Goal: Task Accomplishment & Management: Manage account settings

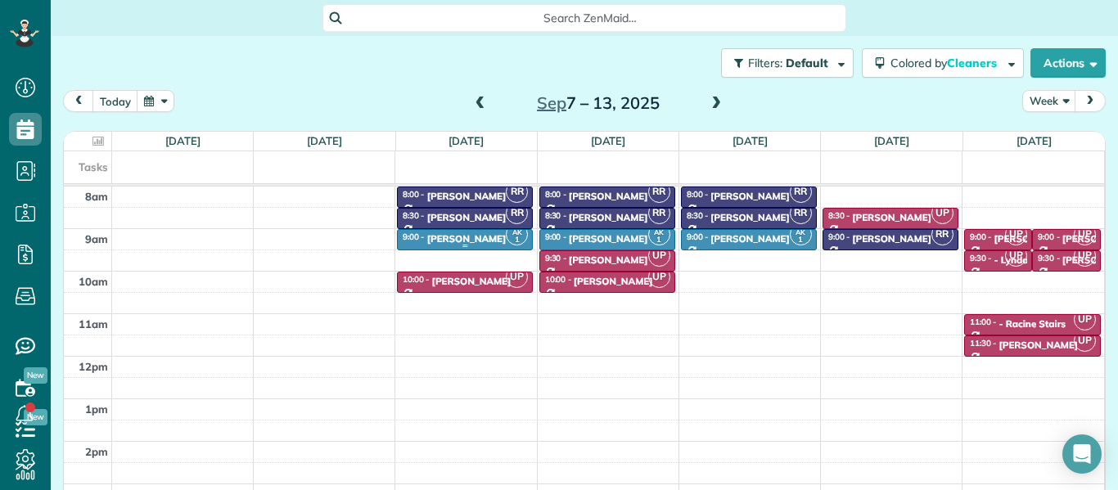
scroll to position [7, 7]
click at [444, 239] on div "[PERSON_NAME]" at bounding box center [466, 238] width 79 height 11
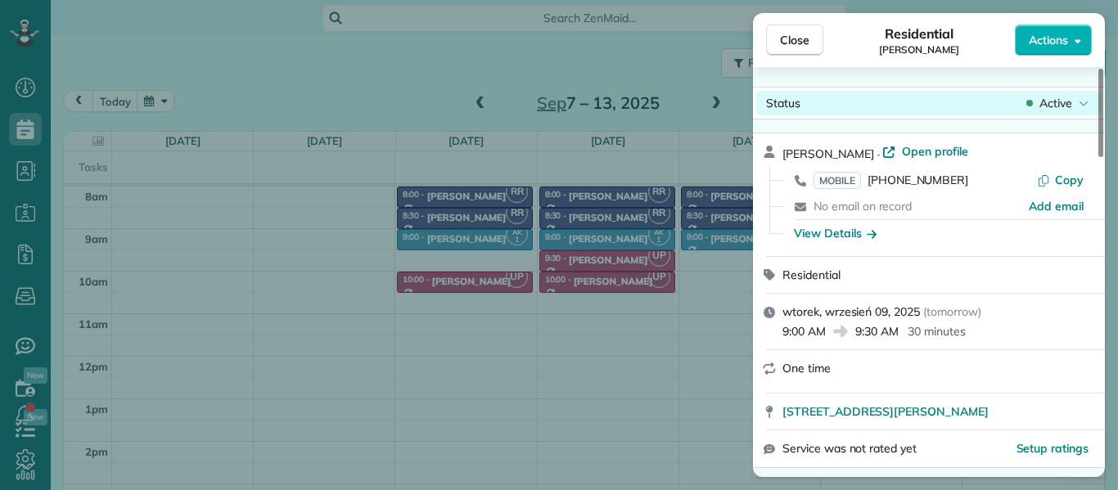
click at [1052, 103] on span "Active" at bounding box center [1056, 103] width 33 height 16
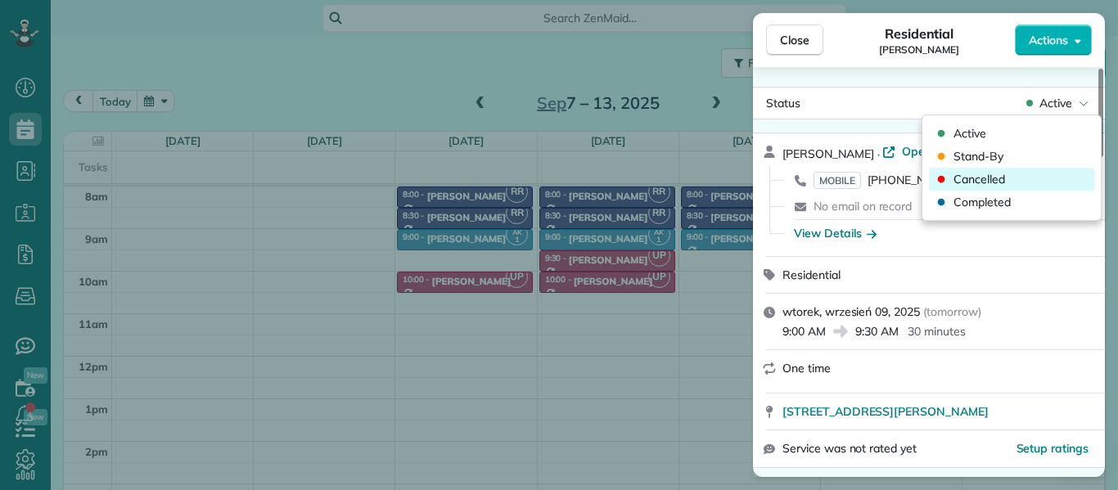
click at [1020, 177] on div "Cancelled" at bounding box center [1011, 179] width 165 height 23
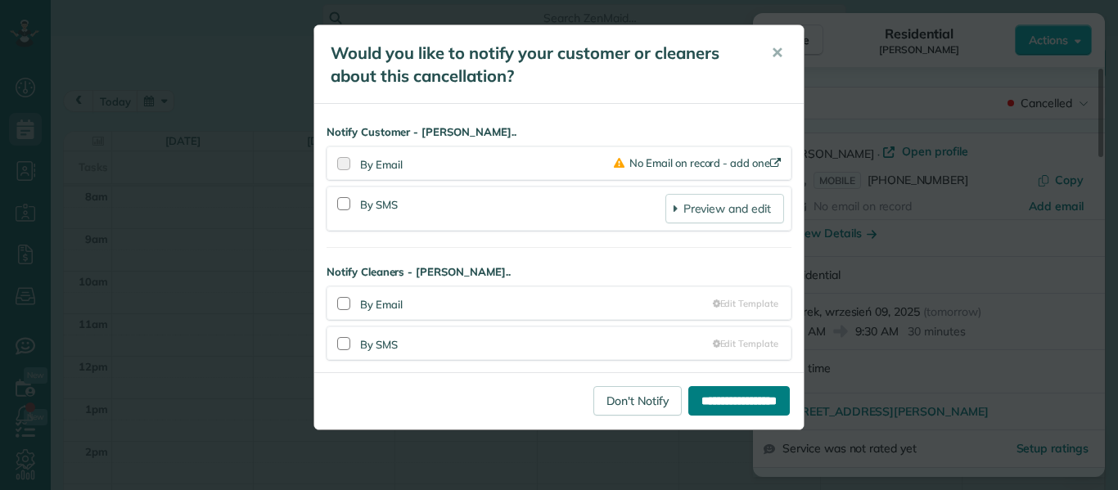
click at [701, 404] on input "**********" at bounding box center [738, 400] width 101 height 29
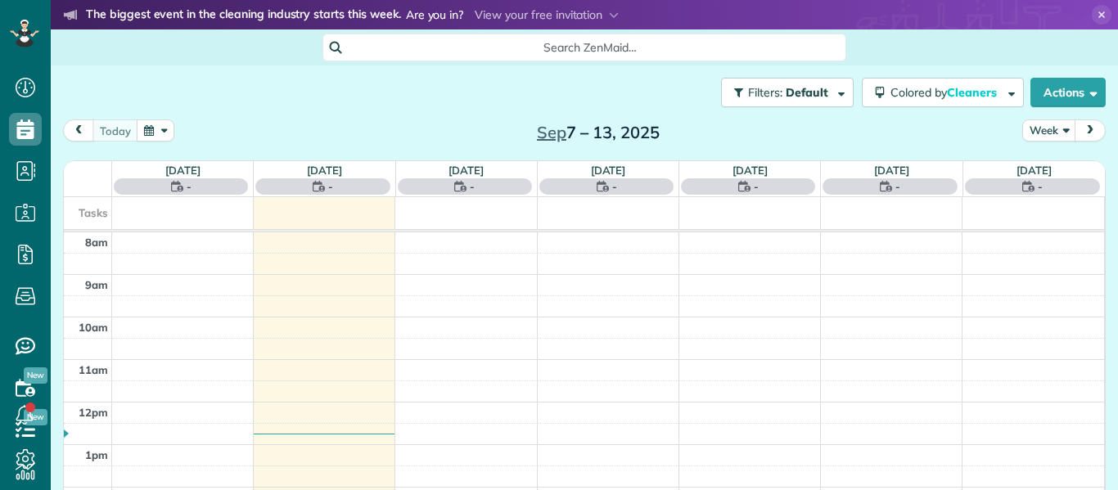
scroll to position [7, 7]
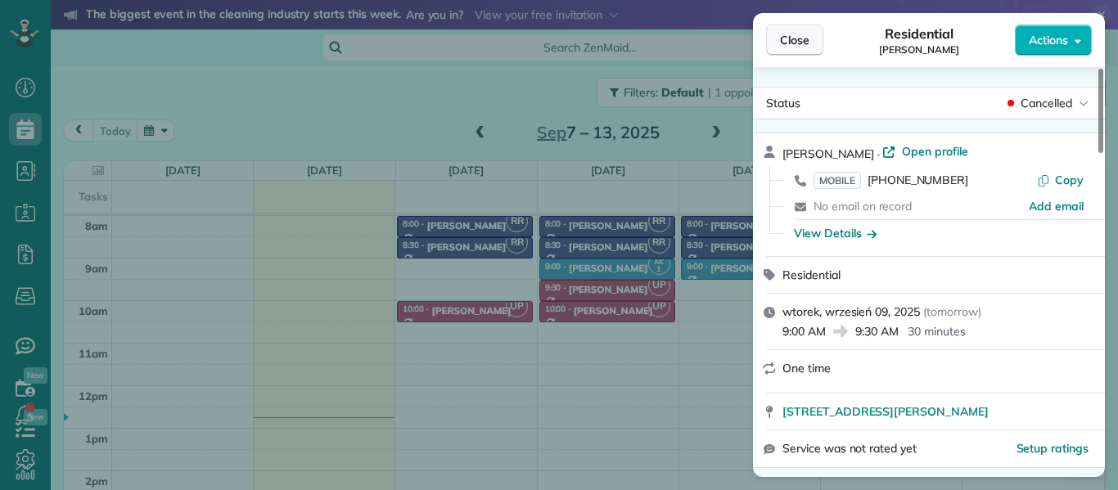
click at [792, 38] on span "Close" at bounding box center [794, 40] width 29 height 16
